Goal: Information Seeking & Learning: Check status

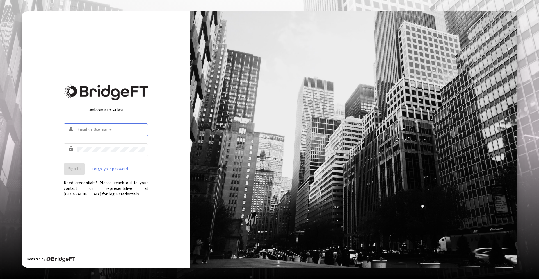
click at [117, 130] on input "text" at bounding box center [111, 129] width 67 height 4
type input "[PERSON_NAME][EMAIL_ADDRESS][DOMAIN_NAME]"
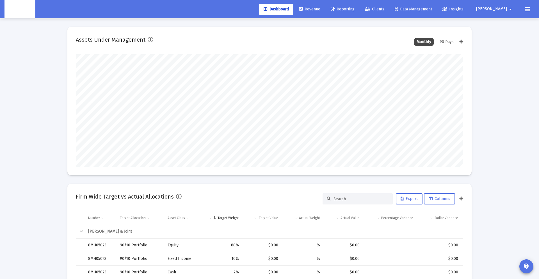
scroll to position [112, 209]
type input "2025-10-03"
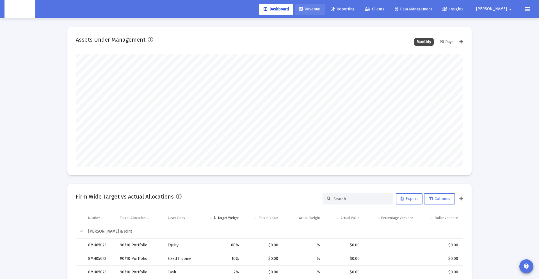
click at [320, 9] on span "Revenue" at bounding box center [309, 9] width 21 height 5
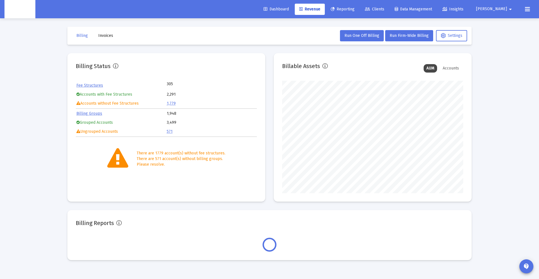
scroll to position [112, 181]
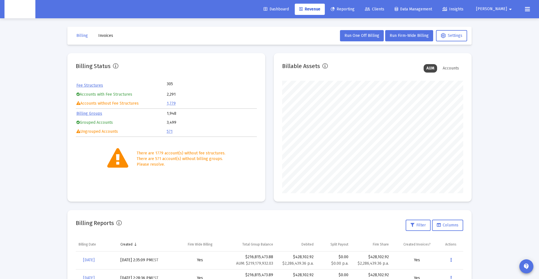
click at [370, 9] on icon at bounding box center [367, 9] width 5 height 4
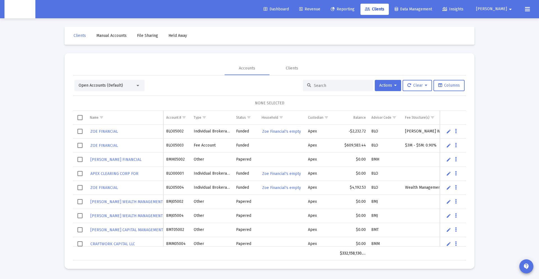
click at [338, 83] on input at bounding box center [341, 85] width 55 height 5
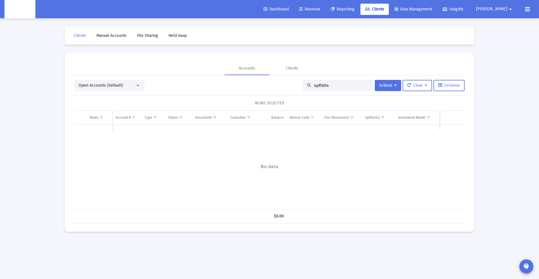
click at [316, 84] on input "4pf5004" at bounding box center [341, 85] width 55 height 5
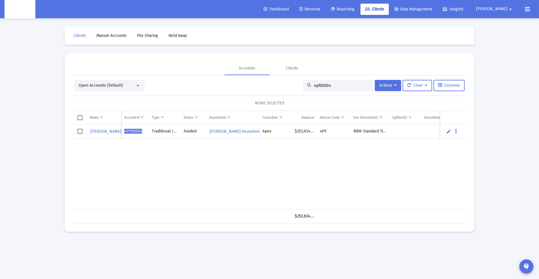
type input "4pf05004"
click at [325, 9] on link "Revenue" at bounding box center [310, 9] width 30 height 11
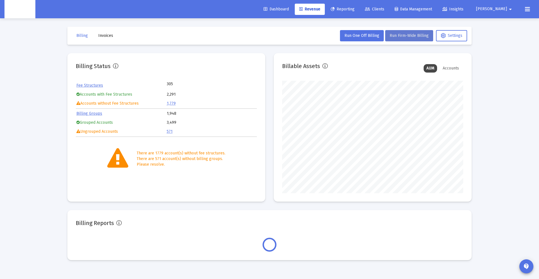
click at [425, 33] on span "Run Firm-Wide Billing" at bounding box center [409, 35] width 39 height 5
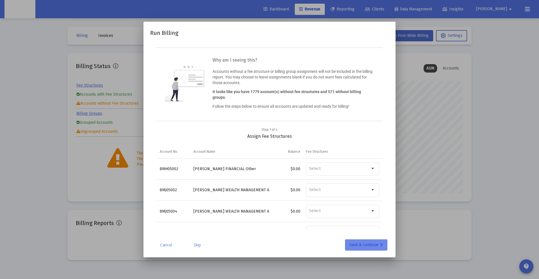
click at [359, 243] on div "Save & continue" at bounding box center [366, 244] width 33 height 11
click at [362, 243] on div "Save & continue" at bounding box center [366, 244] width 33 height 11
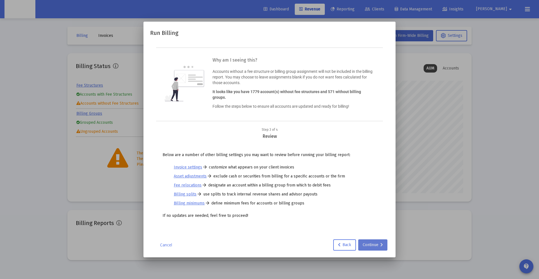
click at [364, 242] on div "Continue" at bounding box center [373, 244] width 20 height 11
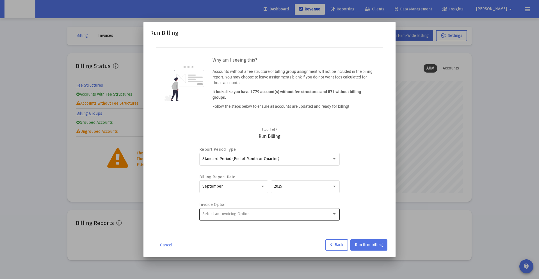
click at [316, 214] on div "Select an Invoicing Option" at bounding box center [266, 213] width 129 height 4
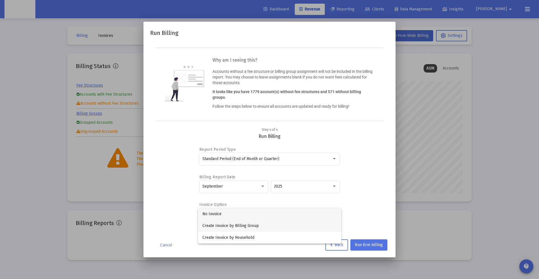
click at [277, 225] on span "Create Invoice by Billing Group" at bounding box center [269, 226] width 135 height 12
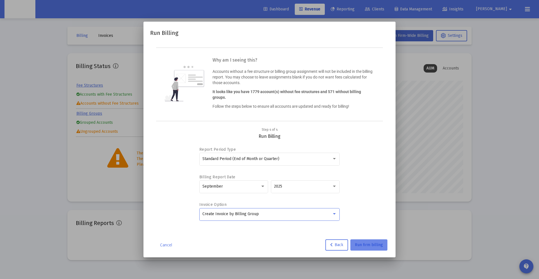
click at [376, 240] on button "Run firm billing" at bounding box center [368, 244] width 37 height 11
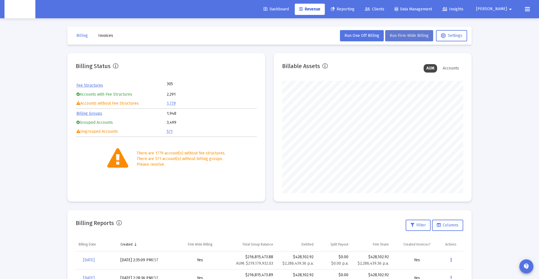
scroll to position [16, 0]
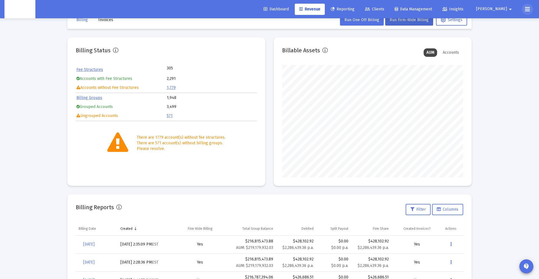
click at [526, 6] on icon at bounding box center [527, 9] width 5 height 7
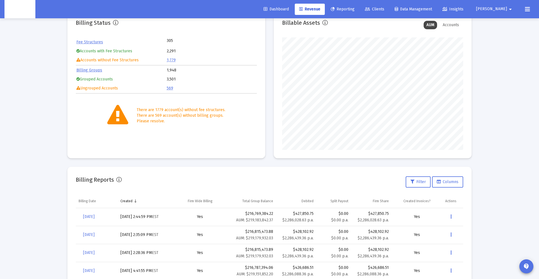
scroll to position [47, 0]
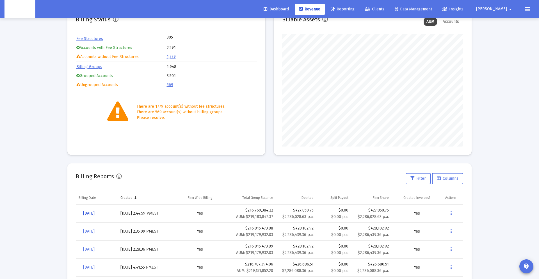
click at [93, 211] on span "[DATE]" at bounding box center [89, 213] width 12 height 5
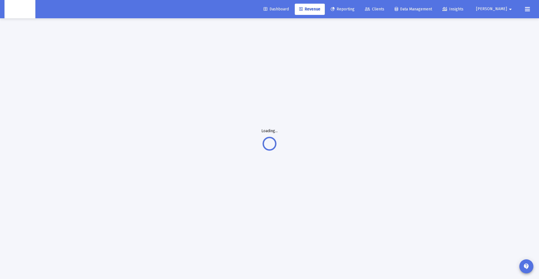
scroll to position [18, 0]
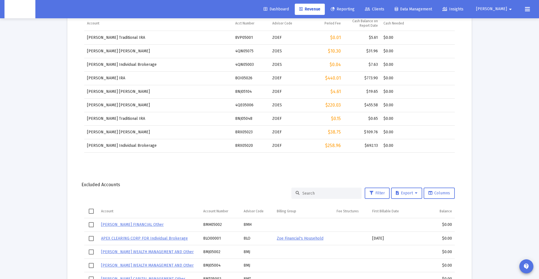
scroll to position [651, 0]
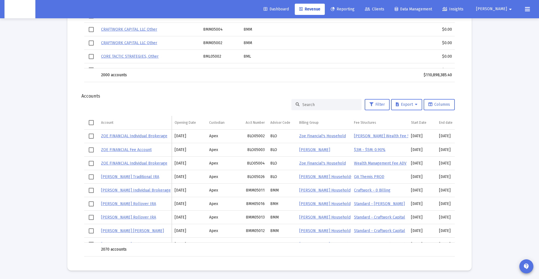
click at [505, 7] on span "[PERSON_NAME]" at bounding box center [491, 9] width 31 height 5
click at [500, 23] on link "Settings" at bounding box center [505, 23] width 33 height 13
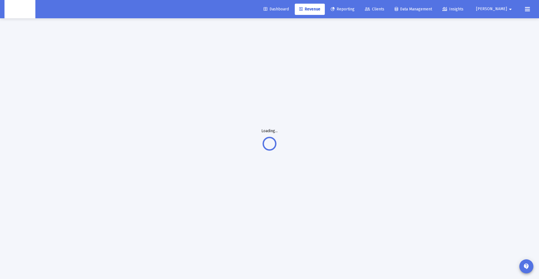
scroll to position [18, 0]
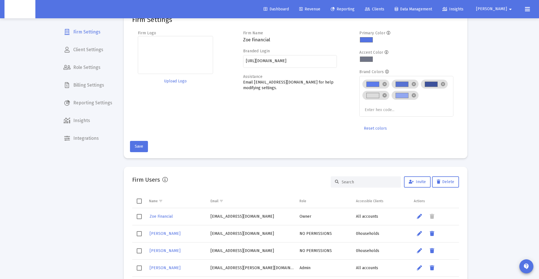
click at [82, 86] on span "Billing Settings" at bounding box center [88, 84] width 58 height 13
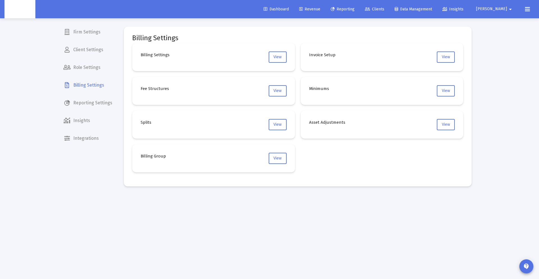
click at [277, 99] on mat-card "Fee Structures View" at bounding box center [213, 91] width 163 height 28
click at [276, 90] on span "View" at bounding box center [278, 90] width 8 height 5
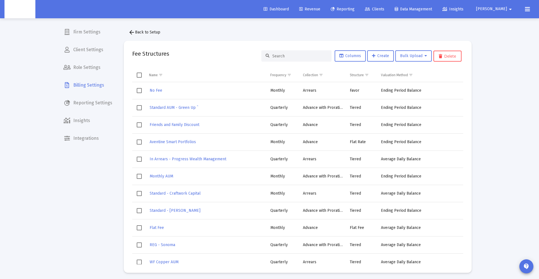
click at [316, 52] on div at bounding box center [296, 55] width 70 height 11
click at [311, 55] on input at bounding box center [299, 56] width 55 height 5
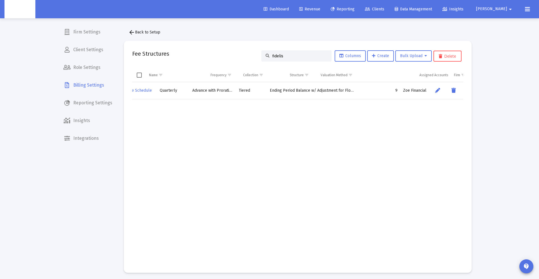
scroll to position [0, 51]
type input "fidelis"
click at [320, 10] on span "Revenue" at bounding box center [309, 9] width 21 height 5
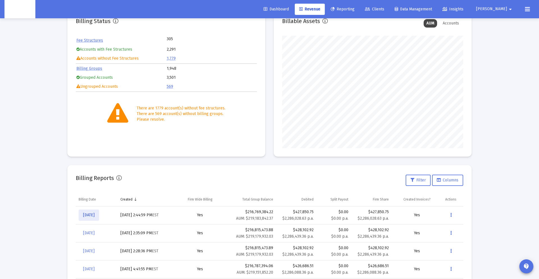
scroll to position [45, 0]
click at [95, 212] on span "[DATE]" at bounding box center [89, 214] width 12 height 5
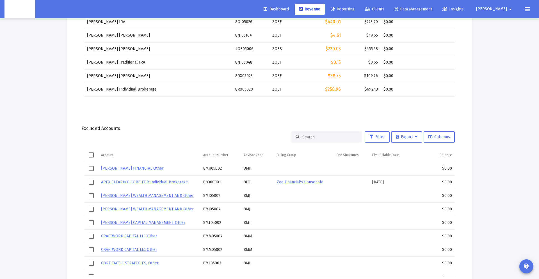
scroll to position [651, 0]
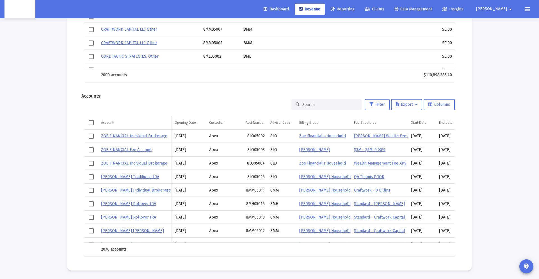
click at [315, 100] on div at bounding box center [327, 104] width 70 height 11
click at [312, 102] on input at bounding box center [329, 104] width 55 height 5
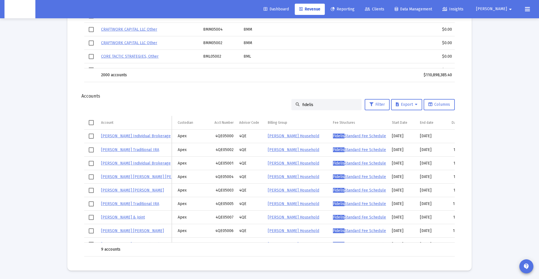
scroll to position [0, 0]
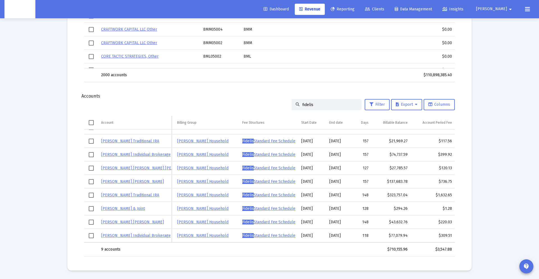
type input "fidelis"
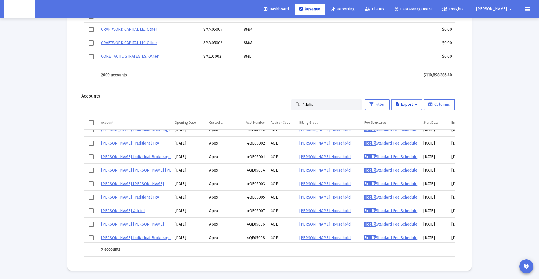
click at [397, 105] on span "Export" at bounding box center [407, 104] width 22 height 5
click at [402, 121] on button "Export All Rows" at bounding box center [408, 118] width 38 height 13
drag, startPoint x: 345, startPoint y: 104, endPoint x: 242, endPoint y: 99, distance: 103.2
click at [242, 99] on div "fidelis Filter Export Columns" at bounding box center [269, 104] width 371 height 11
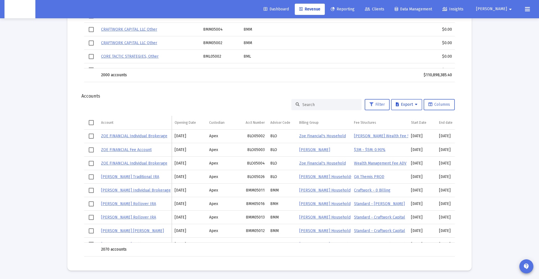
click at [413, 102] on span "Export" at bounding box center [407, 104] width 22 height 5
click at [408, 117] on button "Export All Rows" at bounding box center [408, 118] width 38 height 13
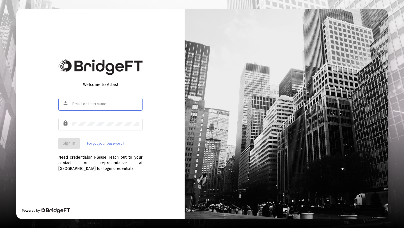
click at [115, 106] on input "text" at bounding box center [105, 104] width 67 height 4
type input "[PERSON_NAME][EMAIL_ADDRESS][DOMAIN_NAME]"
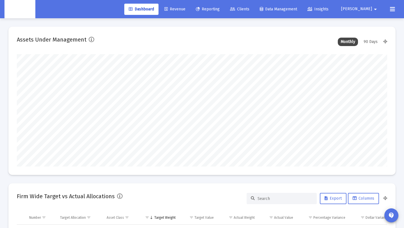
scroll to position [112, 199]
click at [188, 14] on link "Revenue" at bounding box center [175, 9] width 30 height 11
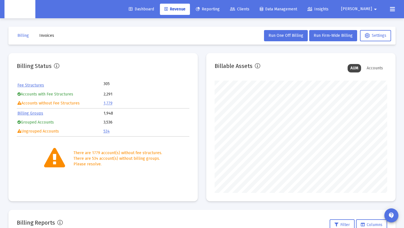
click at [45, 35] on span "Invoices" at bounding box center [46, 35] width 15 height 5
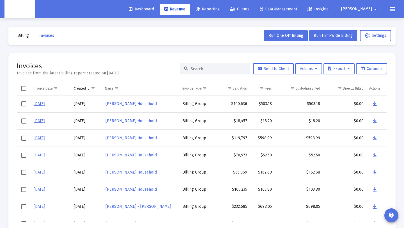
click at [198, 69] on input at bounding box center [218, 69] width 55 height 5
paste input "jeffrey tuttle's Household"
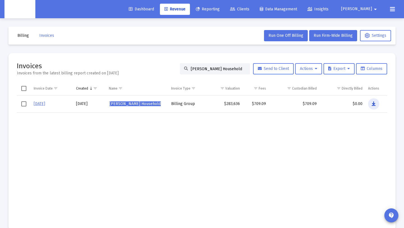
click at [372, 103] on button "Data grid" at bounding box center [373, 103] width 11 height 11
drag, startPoint x: 231, startPoint y: 70, endPoint x: 234, endPoint y: 70, distance: 2.9
click at [231, 70] on input "jeffrey tuttle's Household" at bounding box center [218, 69] width 55 height 5
paste input "Kanishka Ganguly"
drag, startPoint x: 234, startPoint y: 70, endPoint x: 124, endPoint y: 65, distance: 109.3
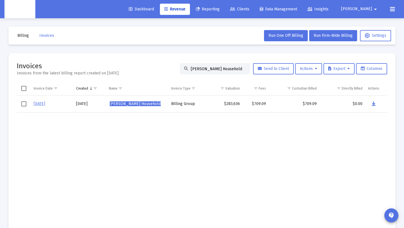
click at [124, 65] on div "Invoices Invoices from the latest billing report created on Oct 6, 2025 jeffrey…" at bounding box center [202, 69] width 371 height 15
click at [370, 103] on button "Data grid" at bounding box center [374, 103] width 11 height 11
drag, startPoint x: 241, startPoint y: 68, endPoint x: 149, endPoint y: 67, distance: 91.8
click at [149, 67] on div "Invoices Invoices from the latest billing report created on Oct 6, 2025 Kanishk…" at bounding box center [202, 69] width 371 height 15
paste input "Tim Fleming"
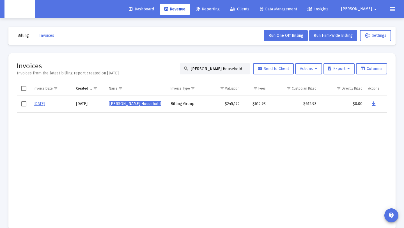
type input "Tim Fleming's Household"
click at [372, 103] on button "Data grid" at bounding box center [373, 103] width 11 height 11
click at [234, 68] on input "Tim Fleming's Household" at bounding box center [218, 69] width 55 height 5
drag, startPoint x: 234, startPoint y: 69, endPoint x: 139, endPoint y: 61, distance: 94.7
click at [140, 61] on mat-card "Invoices Invoices from the latest billing report created on Oct 6, 2025 Tim Fle…" at bounding box center [202, 141] width 388 height 177
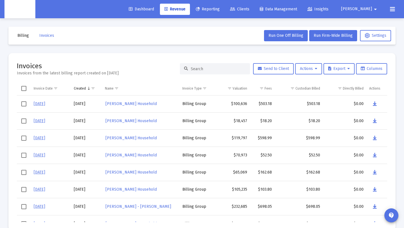
scroll to position [1, 0]
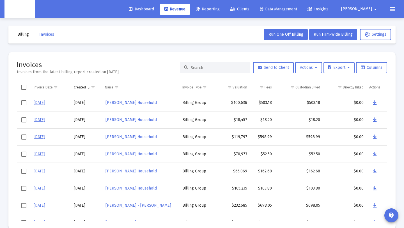
paste input "Jeffrey Orange's Household"
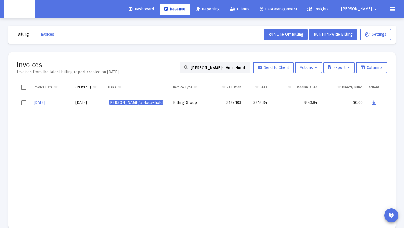
type input "Jeffrey Orange's Household"
click at [375, 104] on icon "Data grid" at bounding box center [374, 102] width 4 height 7
